Goal: Task Accomplishment & Management: Manage account settings

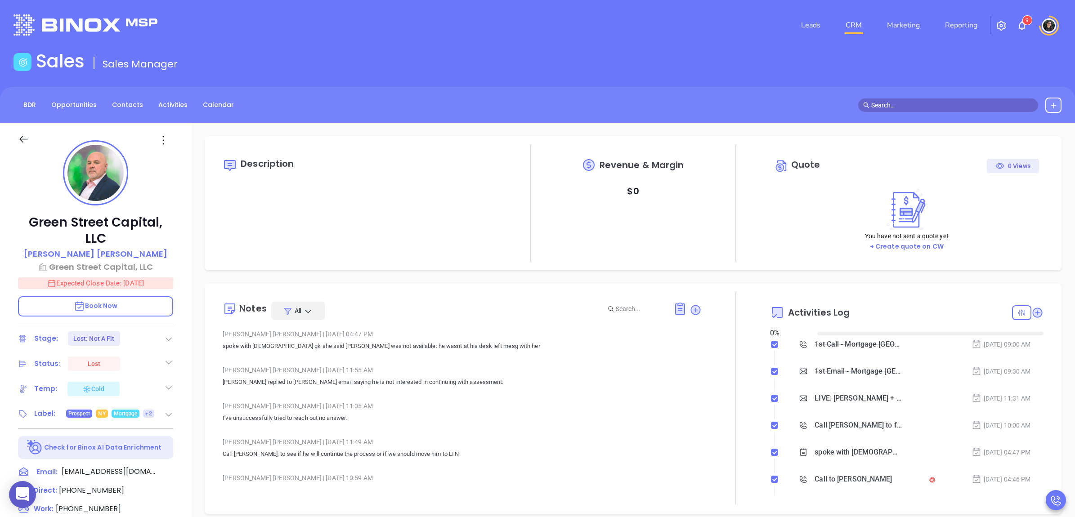
type input "[DATE]"
type input "[PERSON_NAME]"
click at [860, 23] on link "CRM" at bounding box center [853, 25] width 23 height 18
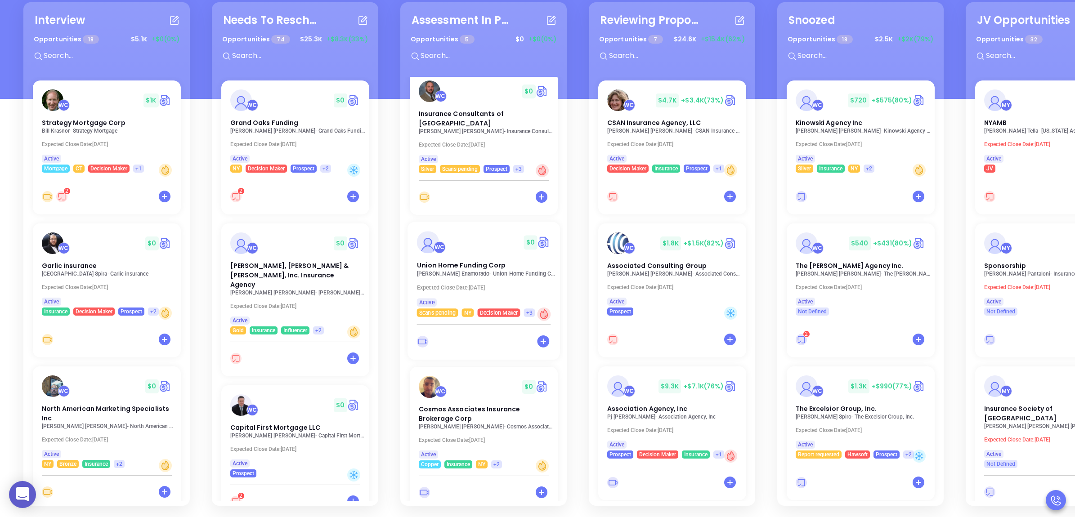
scroll to position [183, 0]
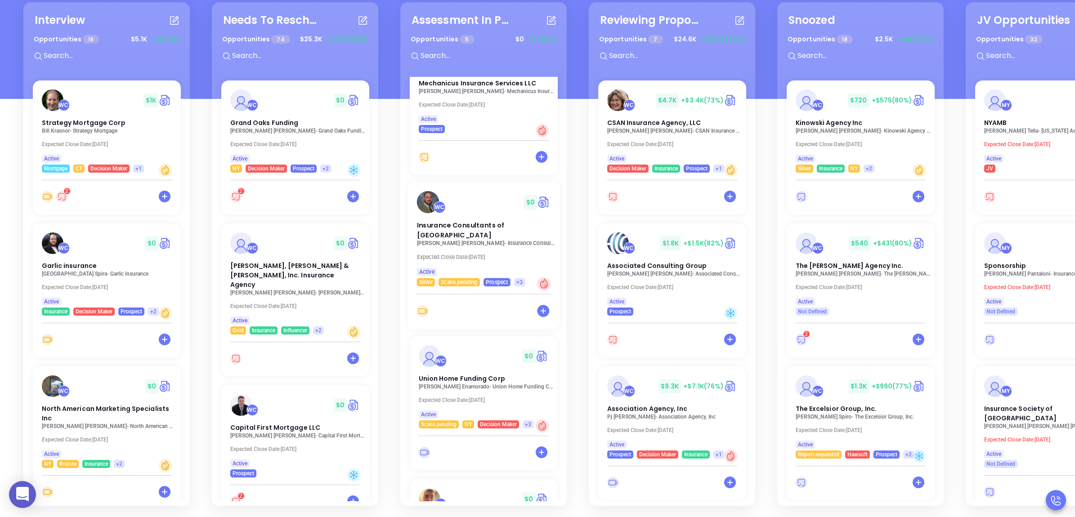
click at [480, 240] on p "Matt Straley - Insurance Consultants of Pittsburgh" at bounding box center [486, 243] width 139 height 6
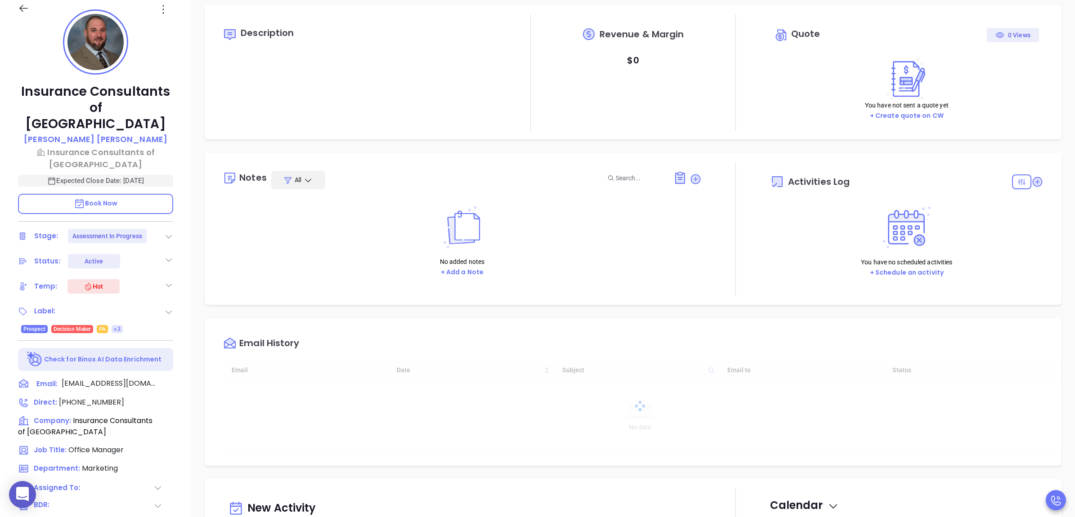
type input "[DATE]"
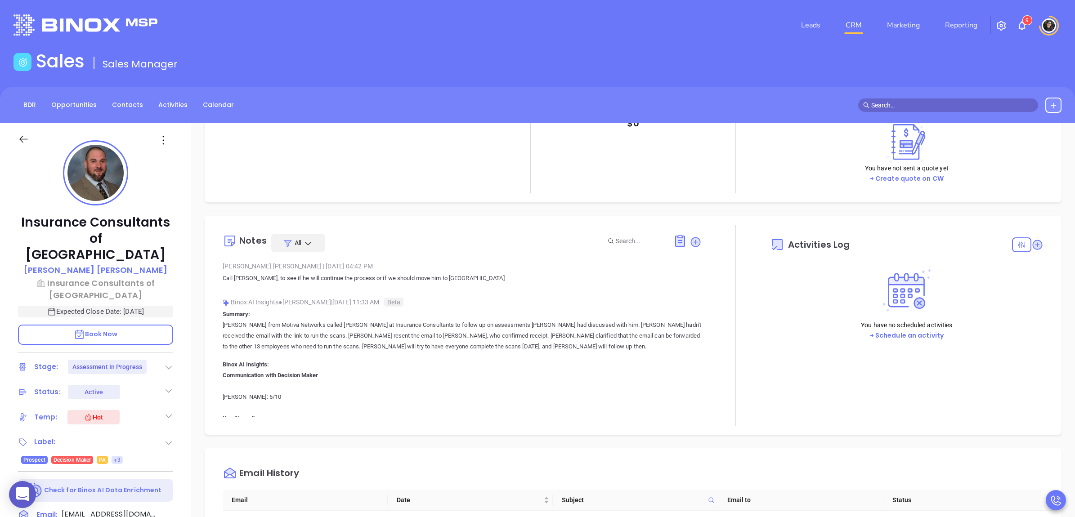
scroll to position [169, 0]
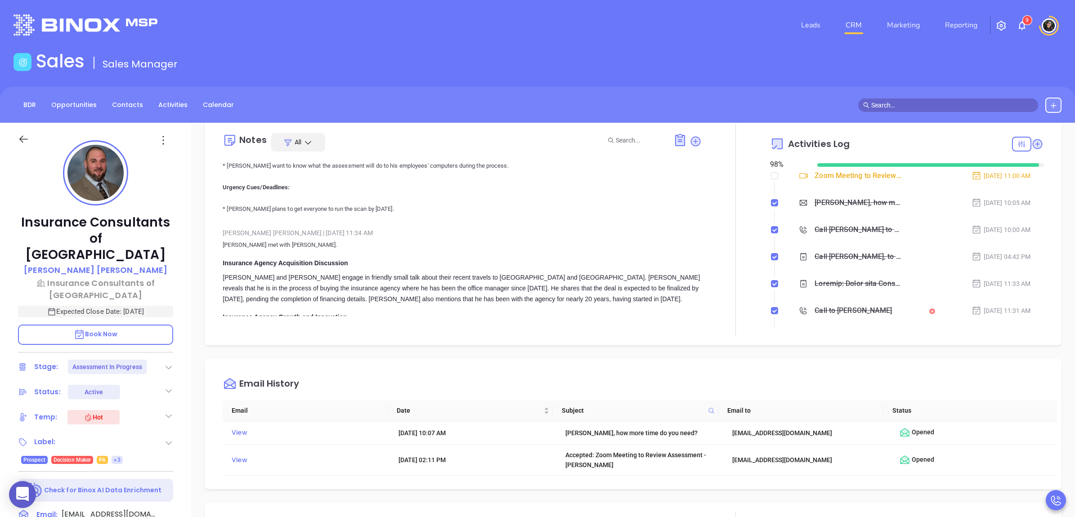
type input "[PERSON_NAME]"
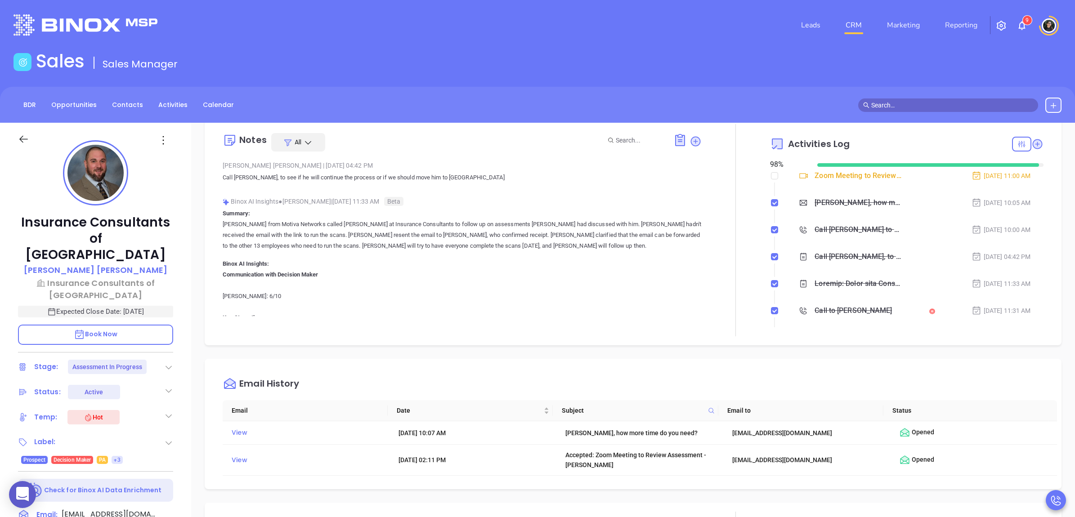
scroll to position [0, 0]
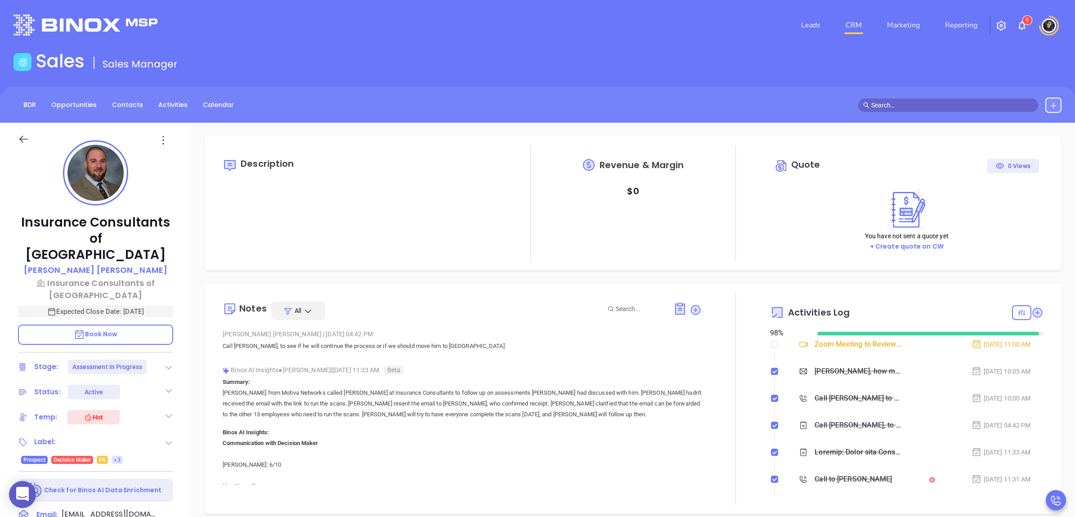
click at [860, 25] on link "CRM" at bounding box center [853, 25] width 23 height 18
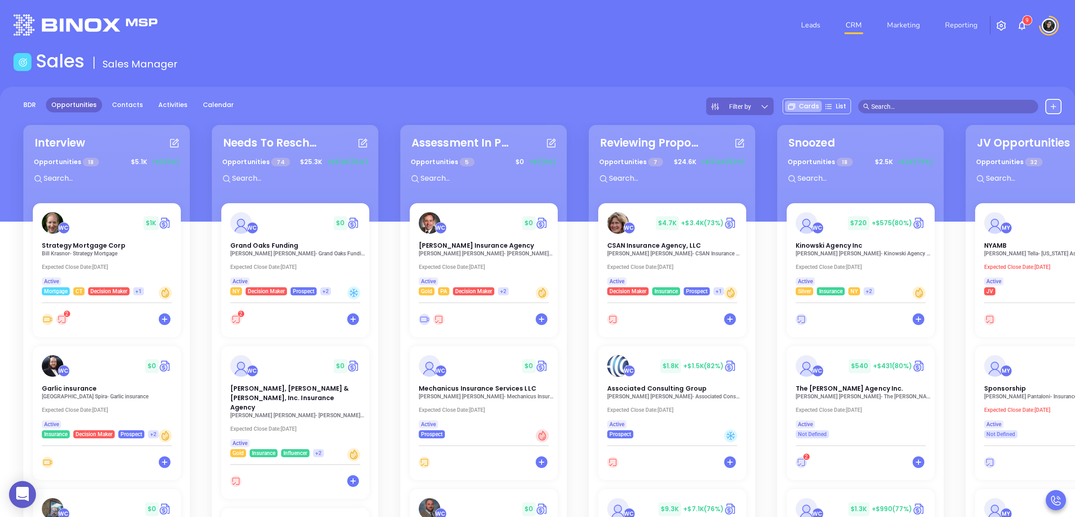
click at [95, 185] on div "Opportunities 18 $ 5.1K +$0 (0%)" at bounding box center [106, 173] width 168 height 38
click at [99, 179] on input "text" at bounding box center [110, 179] width 135 height 12
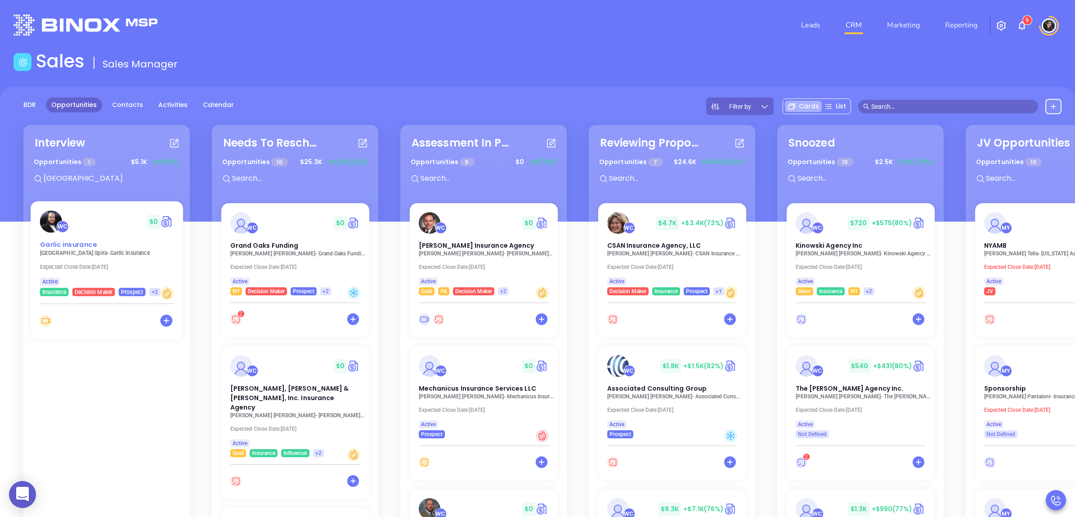
click at [71, 242] on span "Garlic insurance" at bounding box center [68, 244] width 57 height 9
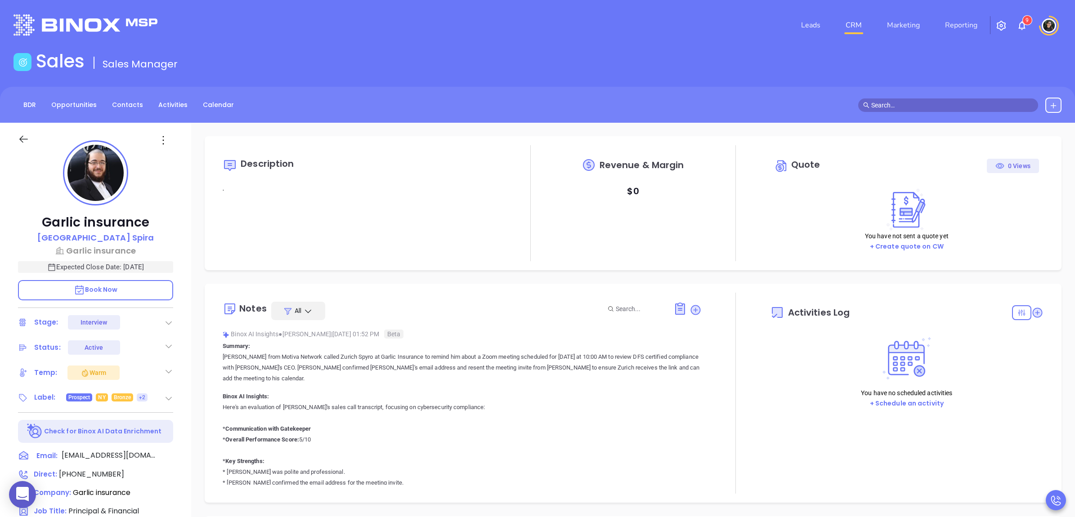
type input "[DATE]"
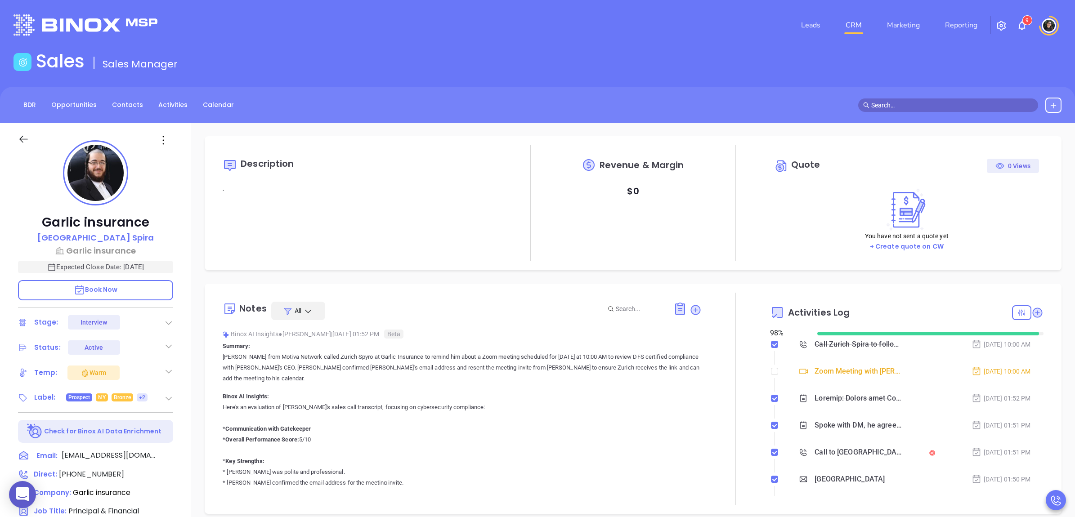
scroll to position [261, 0]
type input "[PERSON_NAME]"
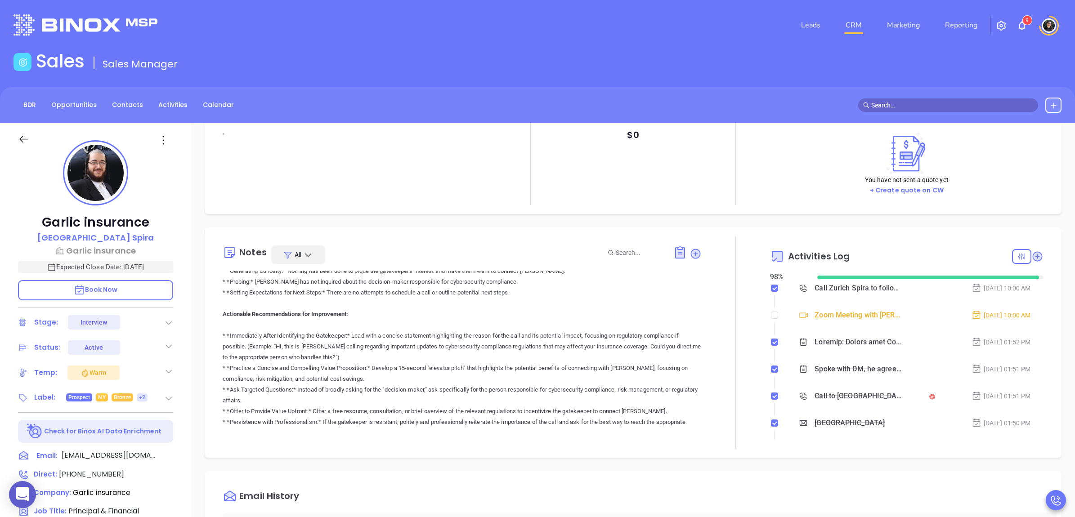
scroll to position [730, 0]
click at [853, 16] on link "CRM" at bounding box center [853, 25] width 23 height 18
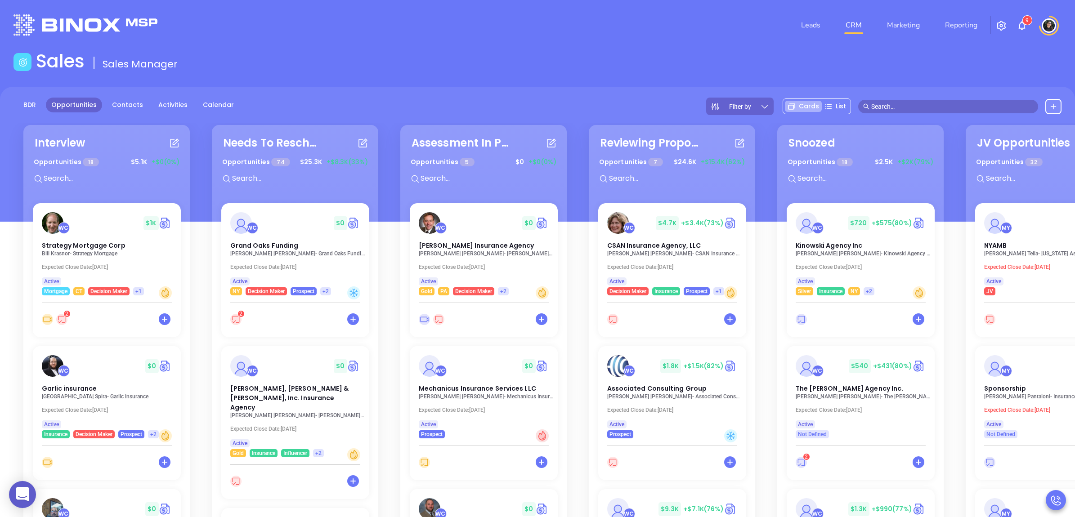
click at [125, 184] on input "text" at bounding box center [110, 179] width 135 height 12
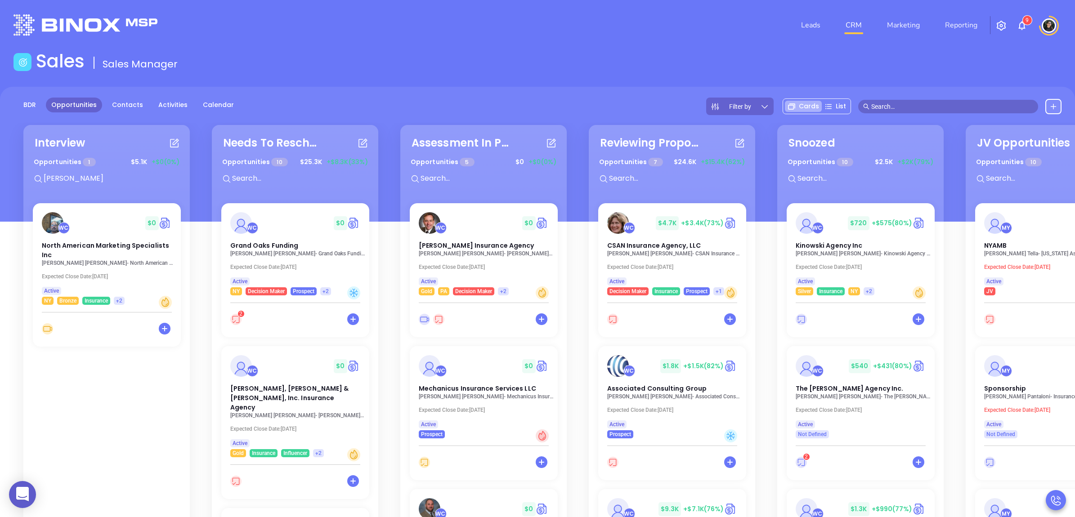
click at [476, 180] on div "Interview Opportunities 1 $ 5.1K +$0 (0%) jerry WC $ 0 North American Marketing…" at bounding box center [581, 377] width 1131 height 508
click at [478, 178] on input "text" at bounding box center [487, 179] width 135 height 12
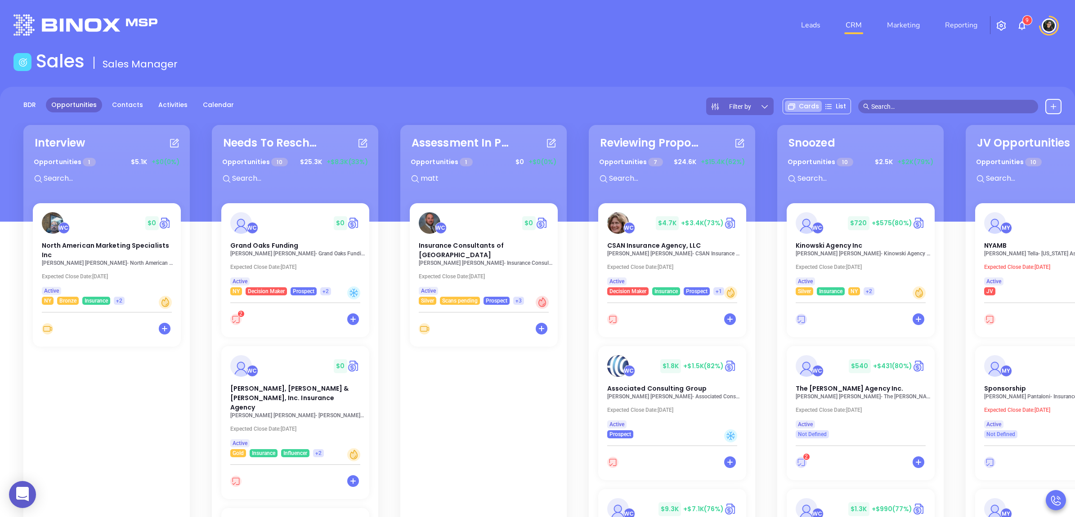
click at [93, 177] on input "text" at bounding box center [110, 179] width 135 height 12
click at [95, 182] on input "micha" at bounding box center [110, 179] width 135 height 12
click at [108, 178] on input "bill" at bounding box center [110, 179] width 135 height 12
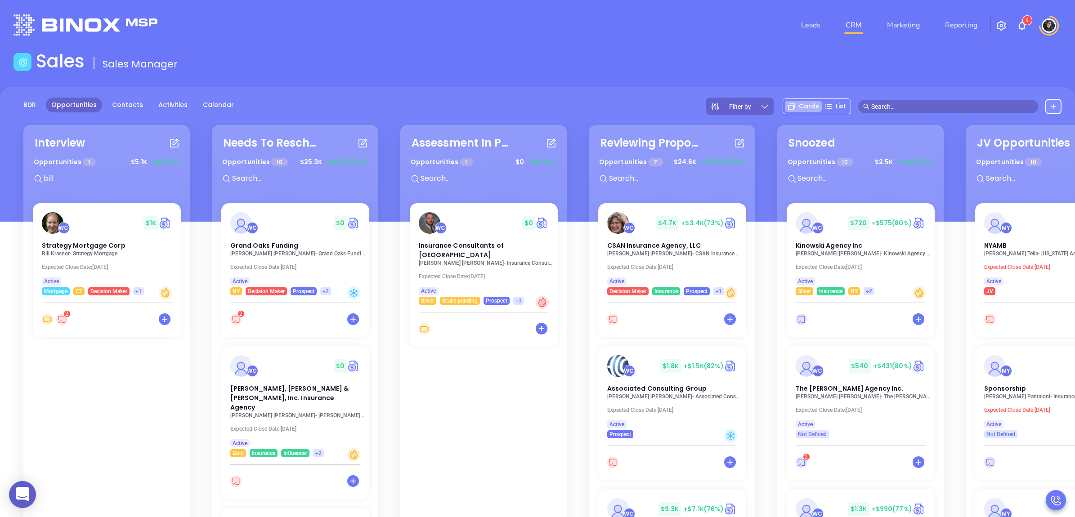
click at [108, 178] on input "bill" at bounding box center [110, 179] width 135 height 12
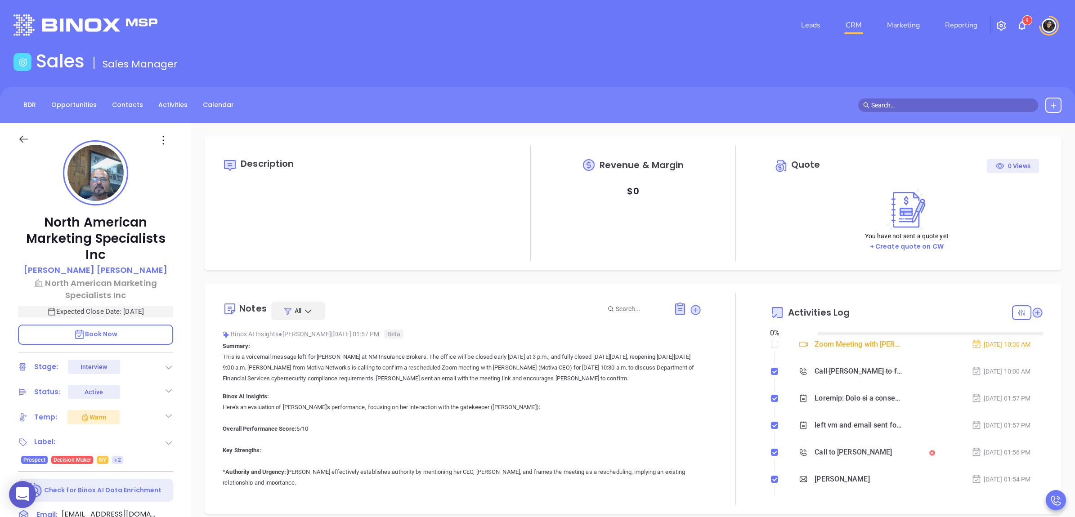
type input "[DATE]"
type input "[PERSON_NAME]"
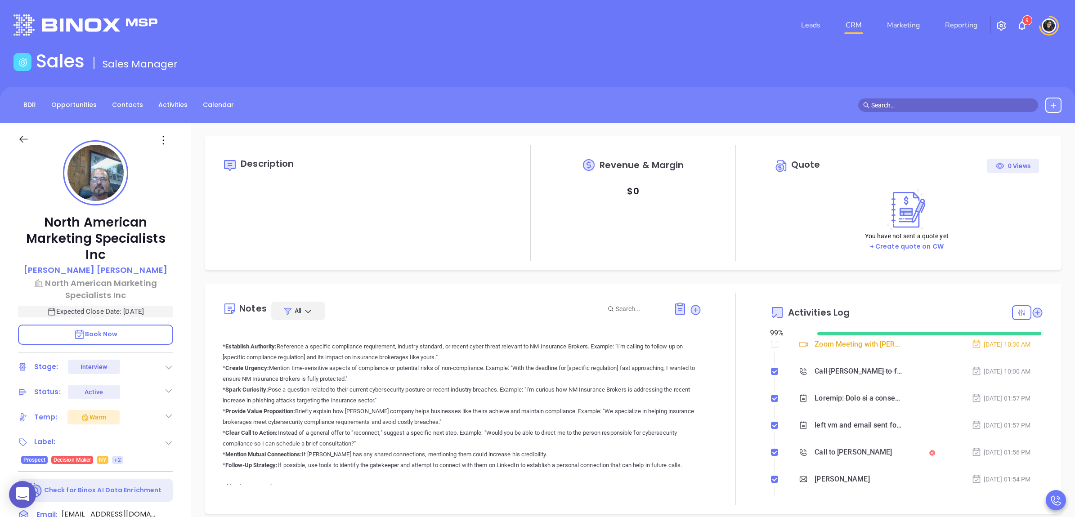
scroll to position [1799, 0]
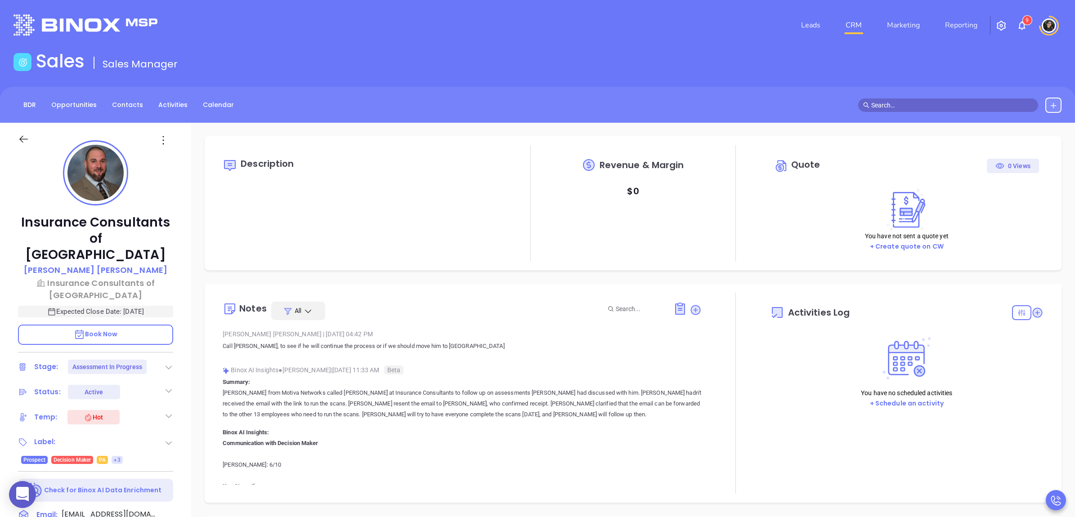
type input "[DATE]"
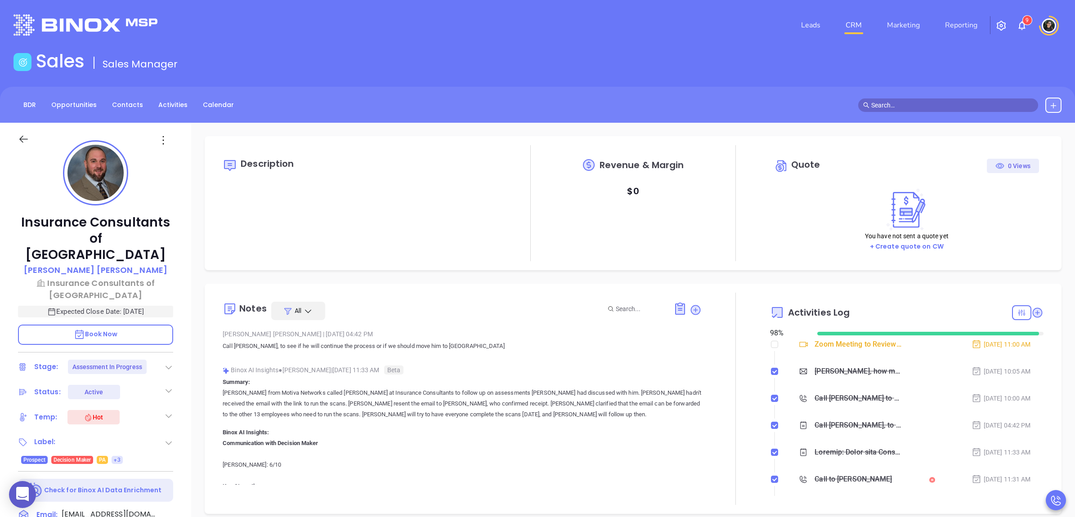
scroll to position [261, 0]
type input "[PERSON_NAME]"
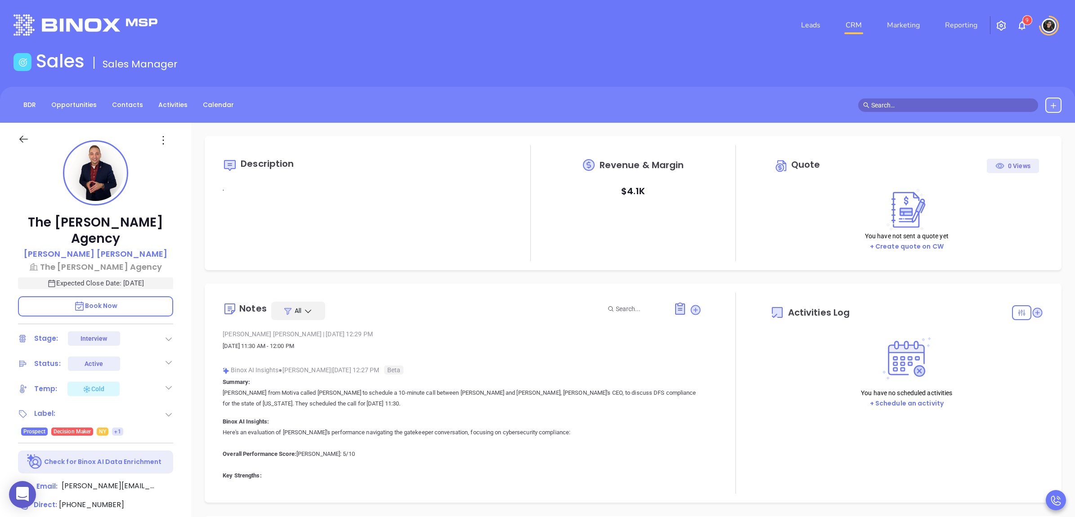
type input "[DATE]"
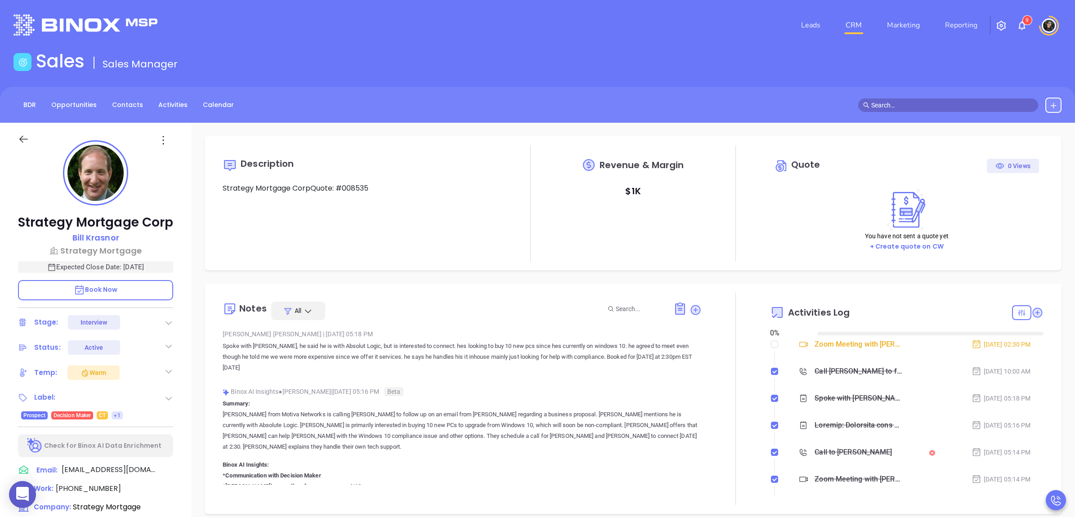
type input "[DATE]"
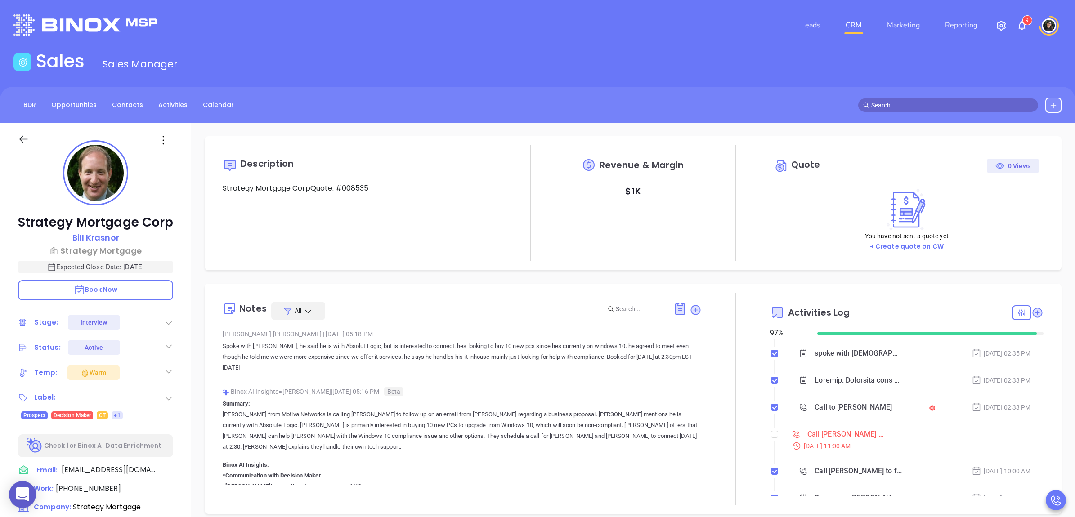
scroll to position [225, 0]
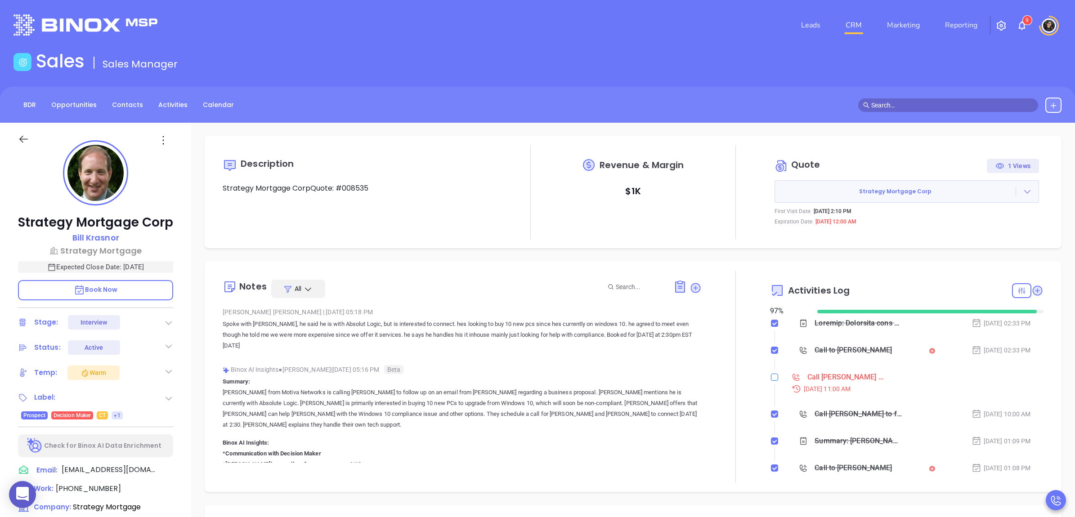
click at [772, 396] on li "Call Bill to follow up - Bill Krasnor Aug 6, 2025 | 11:00 AM" at bounding box center [907, 391] width 271 height 35
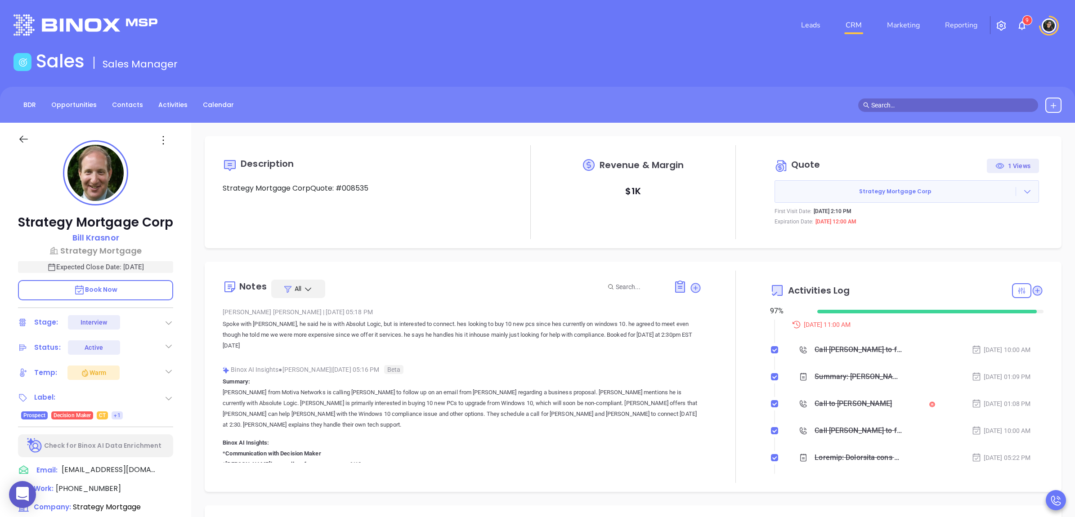
scroll to position [281, 0]
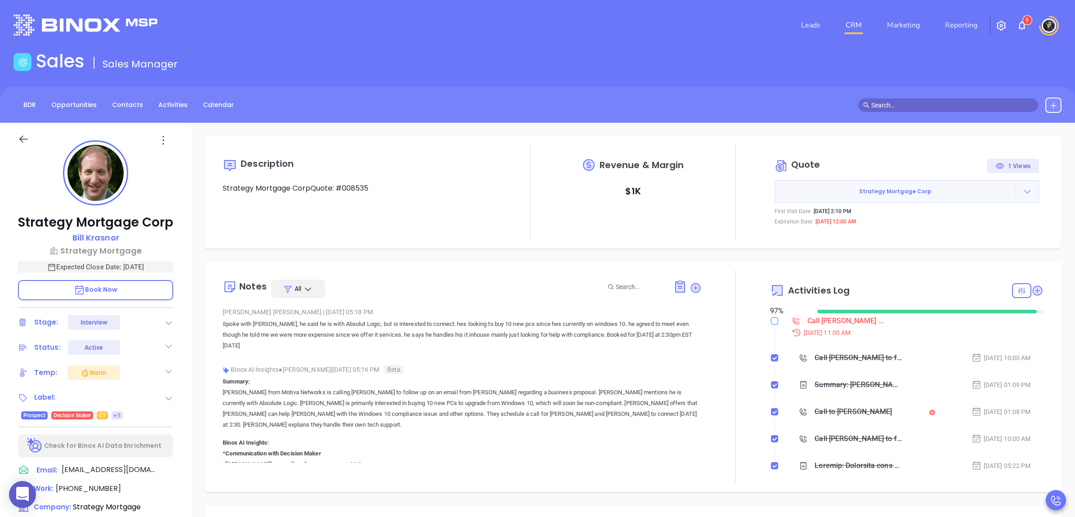
drag, startPoint x: 773, startPoint y: 323, endPoint x: 767, endPoint y: 322, distance: 5.9
click at [772, 323] on li "Call Bill to follow up - Bill Krasnor Aug 6, 2025 | 11:00 AM" at bounding box center [907, 335] width 271 height 35
click at [771, 322] on input "checkbox" at bounding box center [774, 321] width 7 height 7
checkbox input "true"
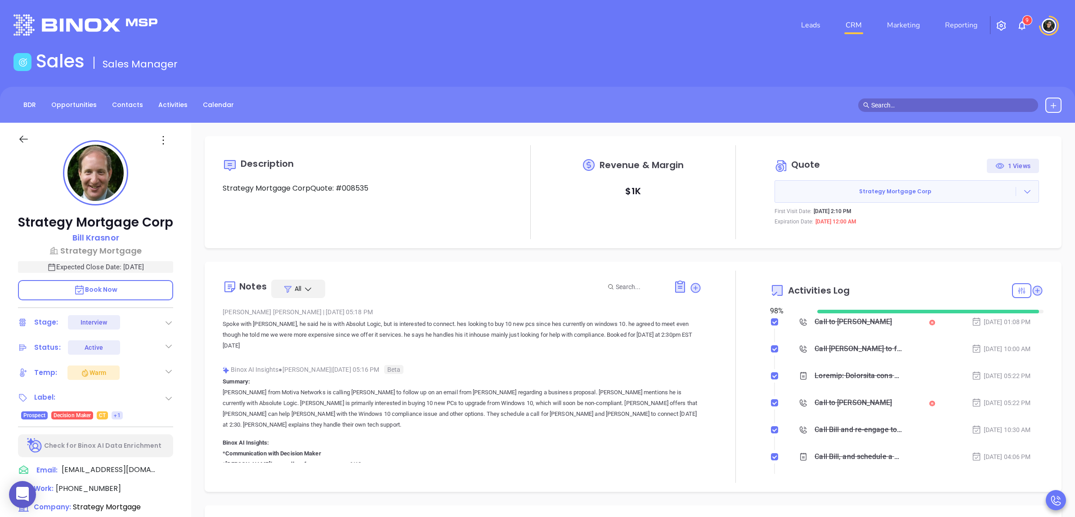
type input "[PERSON_NAME]"
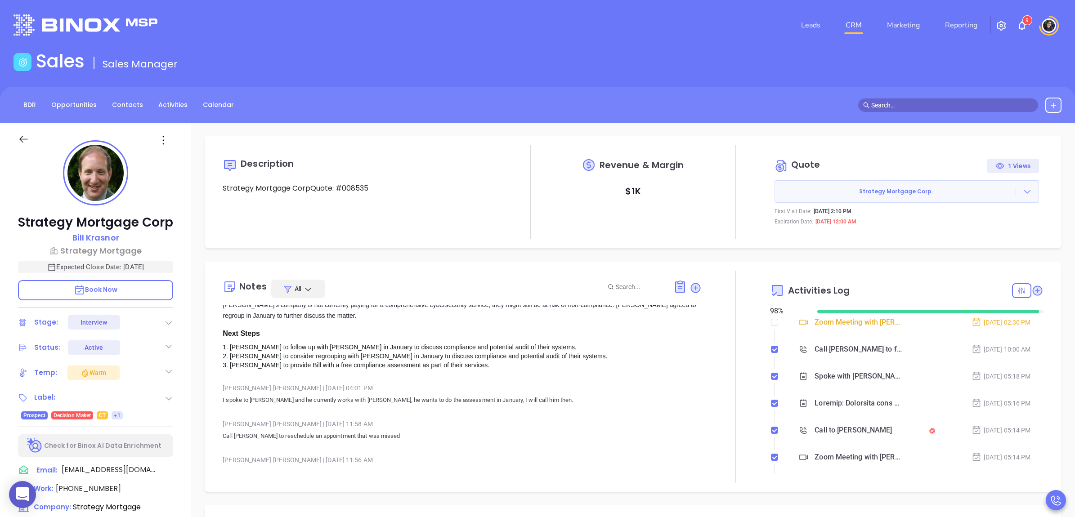
scroll to position [3093, 0]
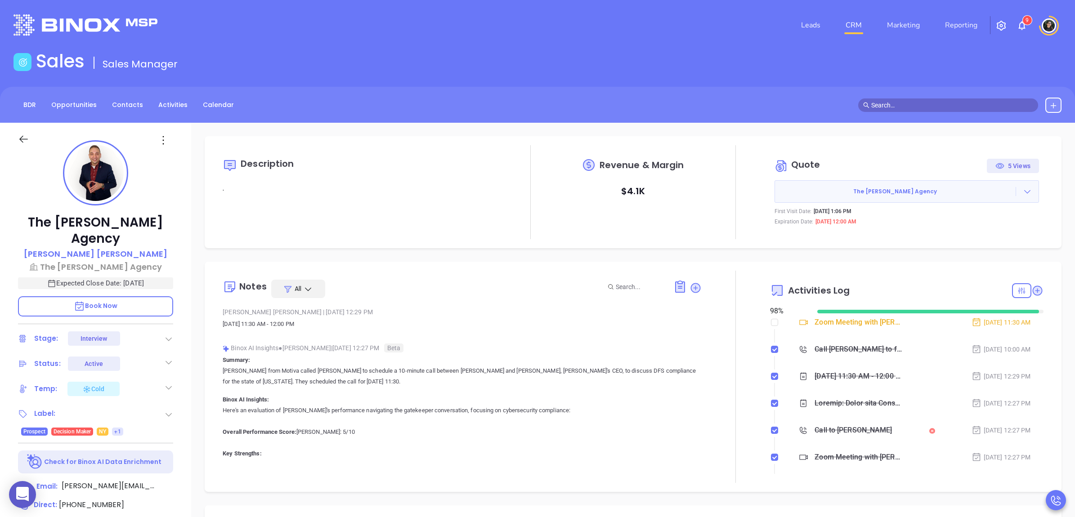
type input "[PERSON_NAME]"
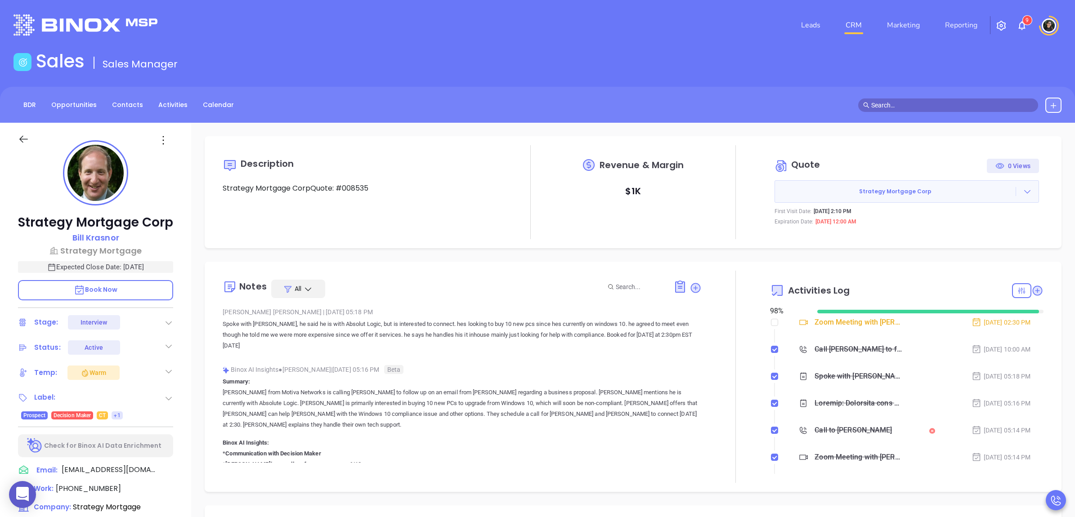
type input "[DATE]"
type input "[PERSON_NAME]"
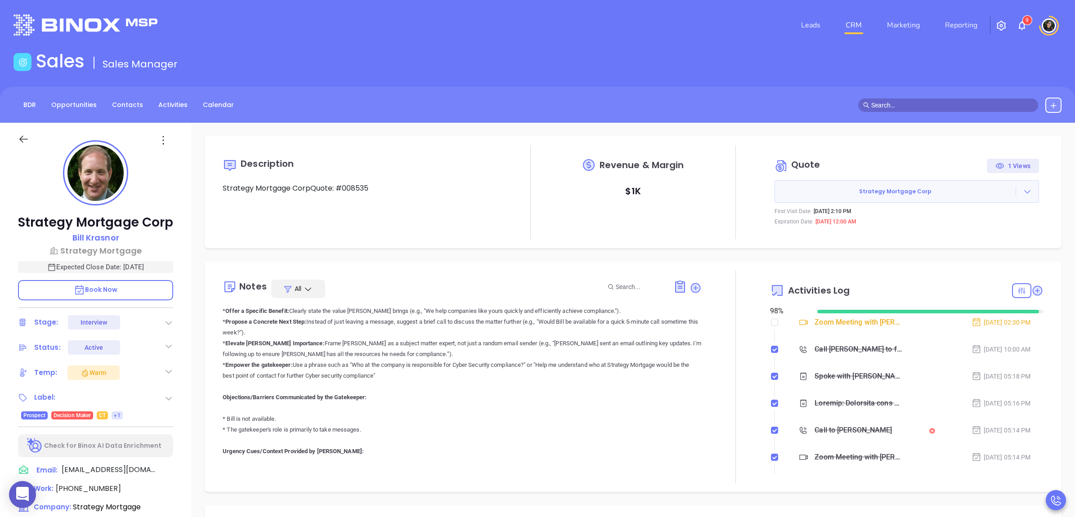
scroll to position [1575, 0]
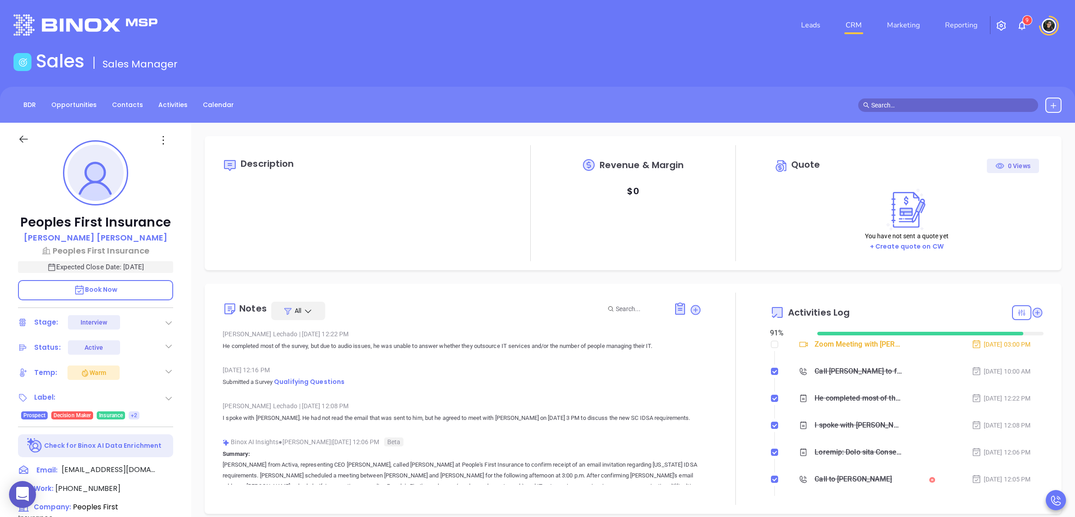
type input "[DATE]"
type input "[PERSON_NAME]"
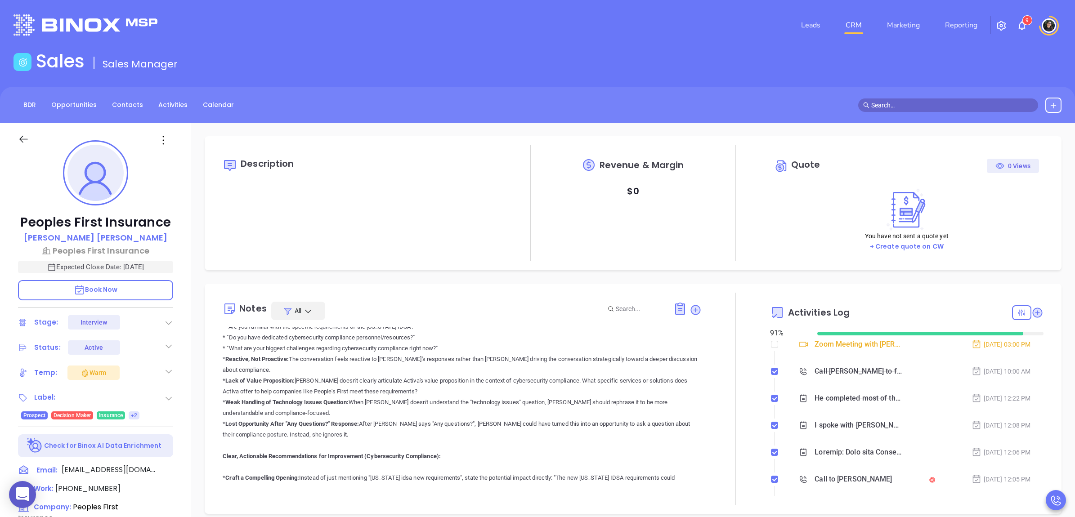
scroll to position [673, 0]
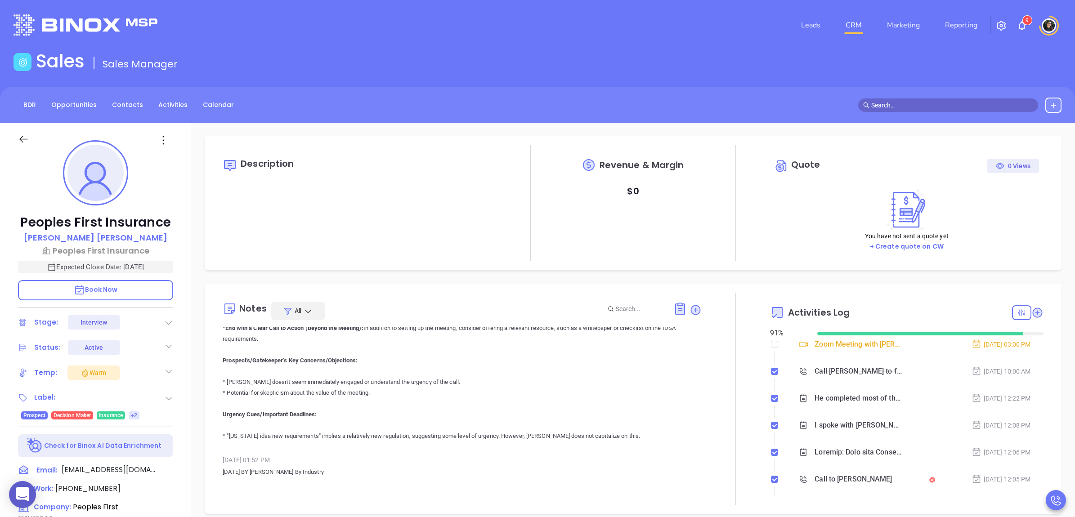
click at [1068, 39] on div "Leads CRM Marketing Reporting 9 Financial Leads Leads" at bounding box center [537, 25] width 1075 height 50
